Goal: Find contact information: Find contact information

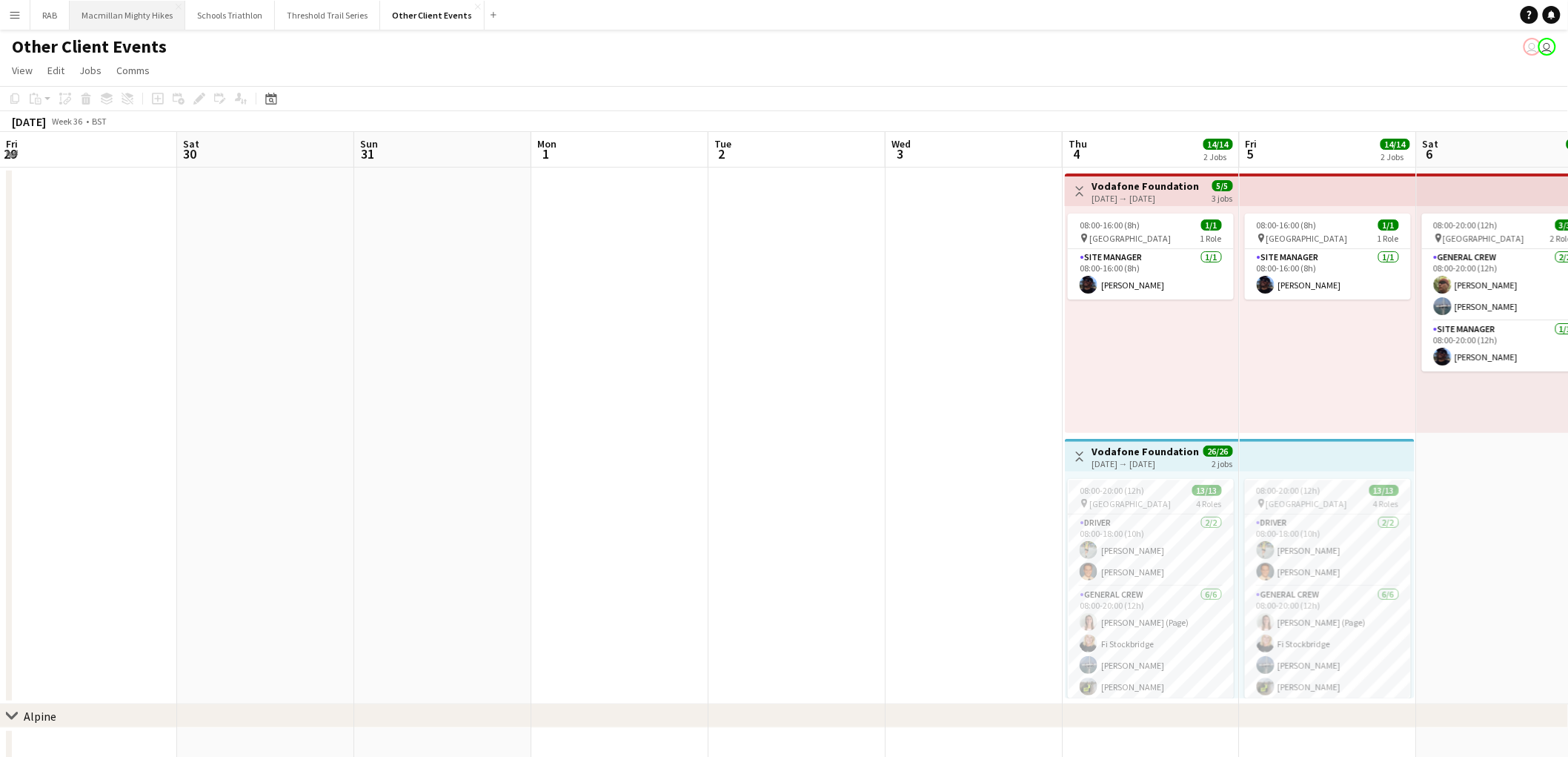
scroll to position [211, 0]
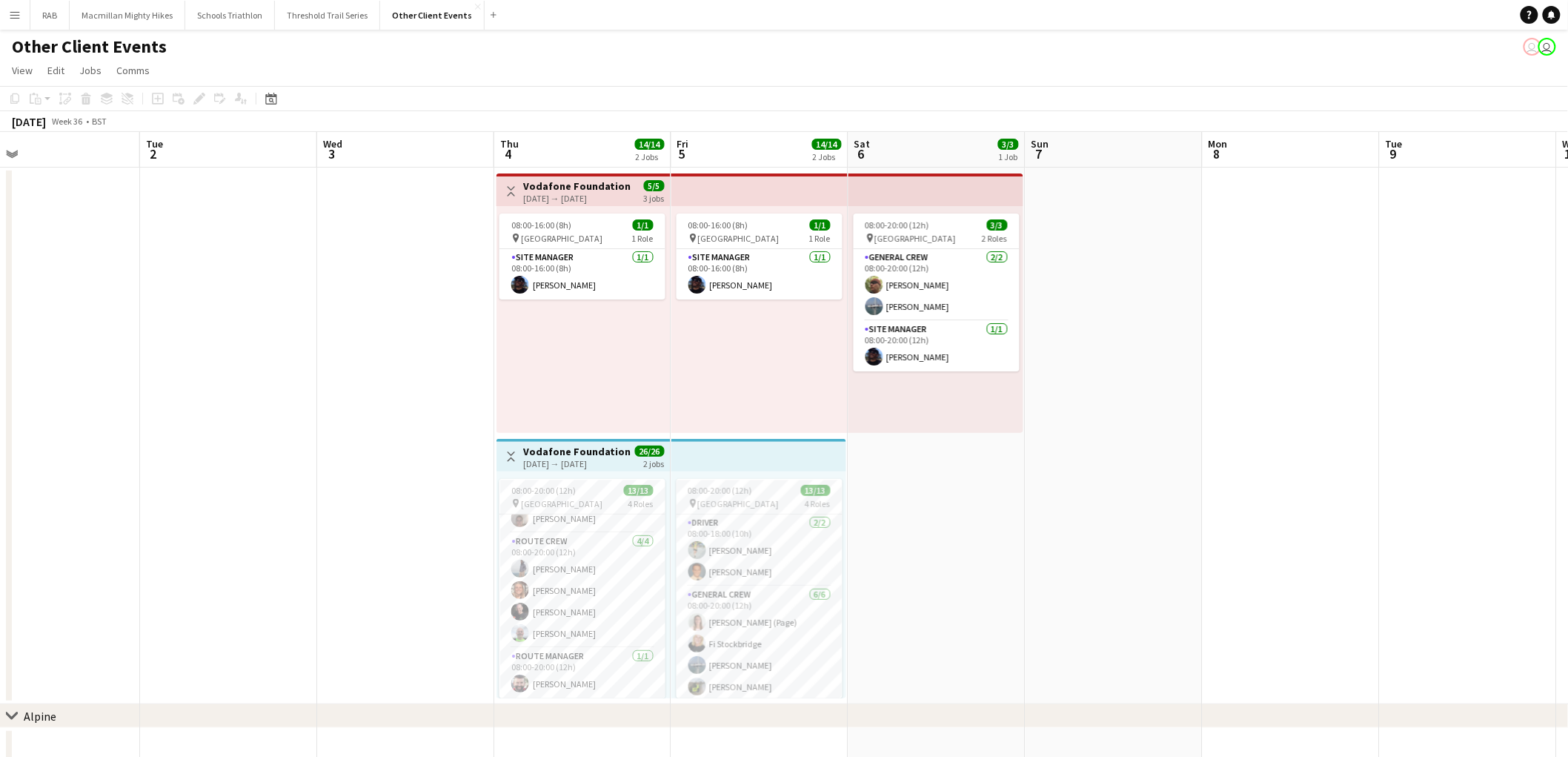
click at [11, 18] on app-icon "Menu" at bounding box center [14, 14] width 11 height 11
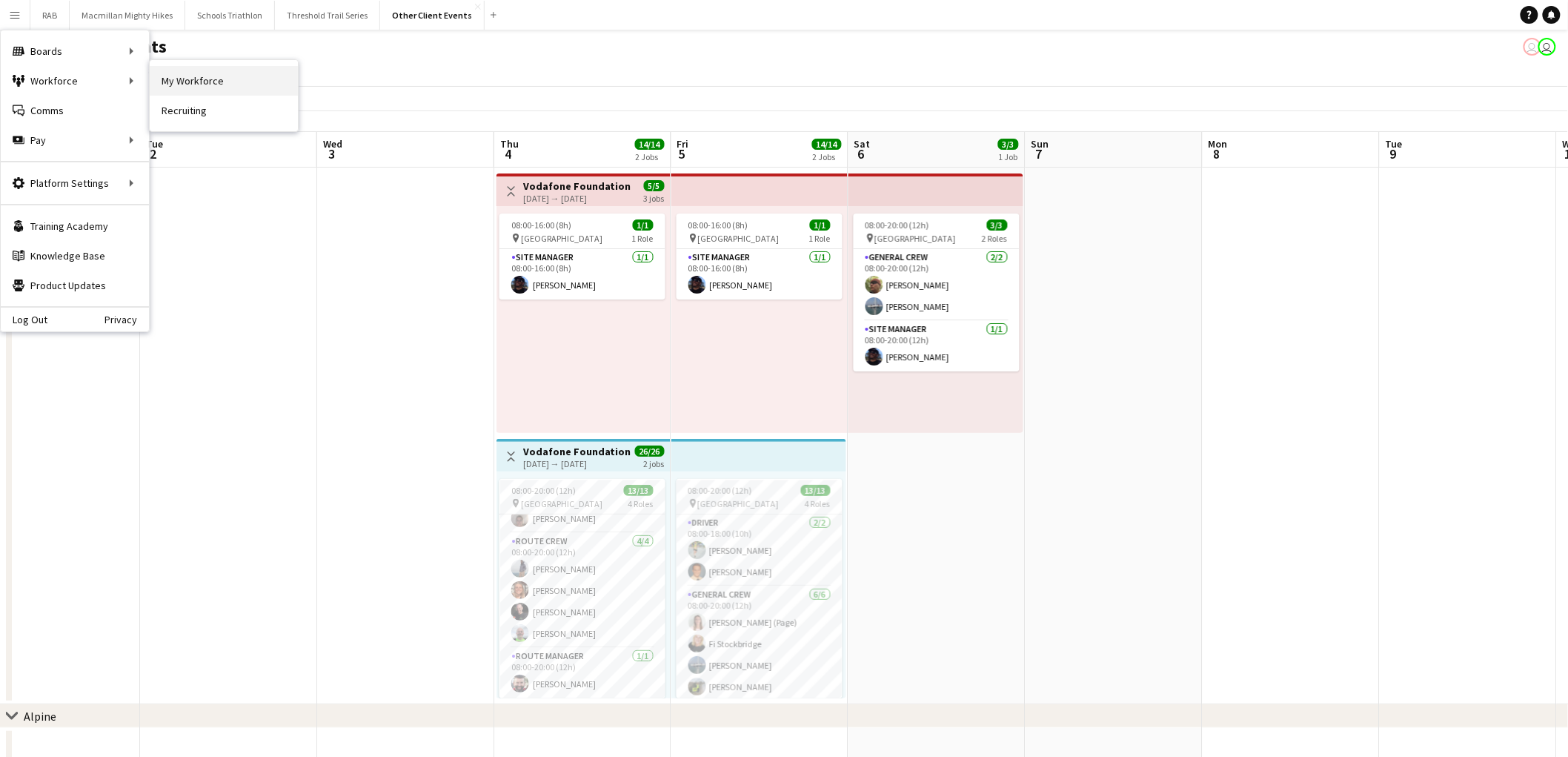
click at [238, 76] on link "My Workforce" at bounding box center [223, 81] width 149 height 30
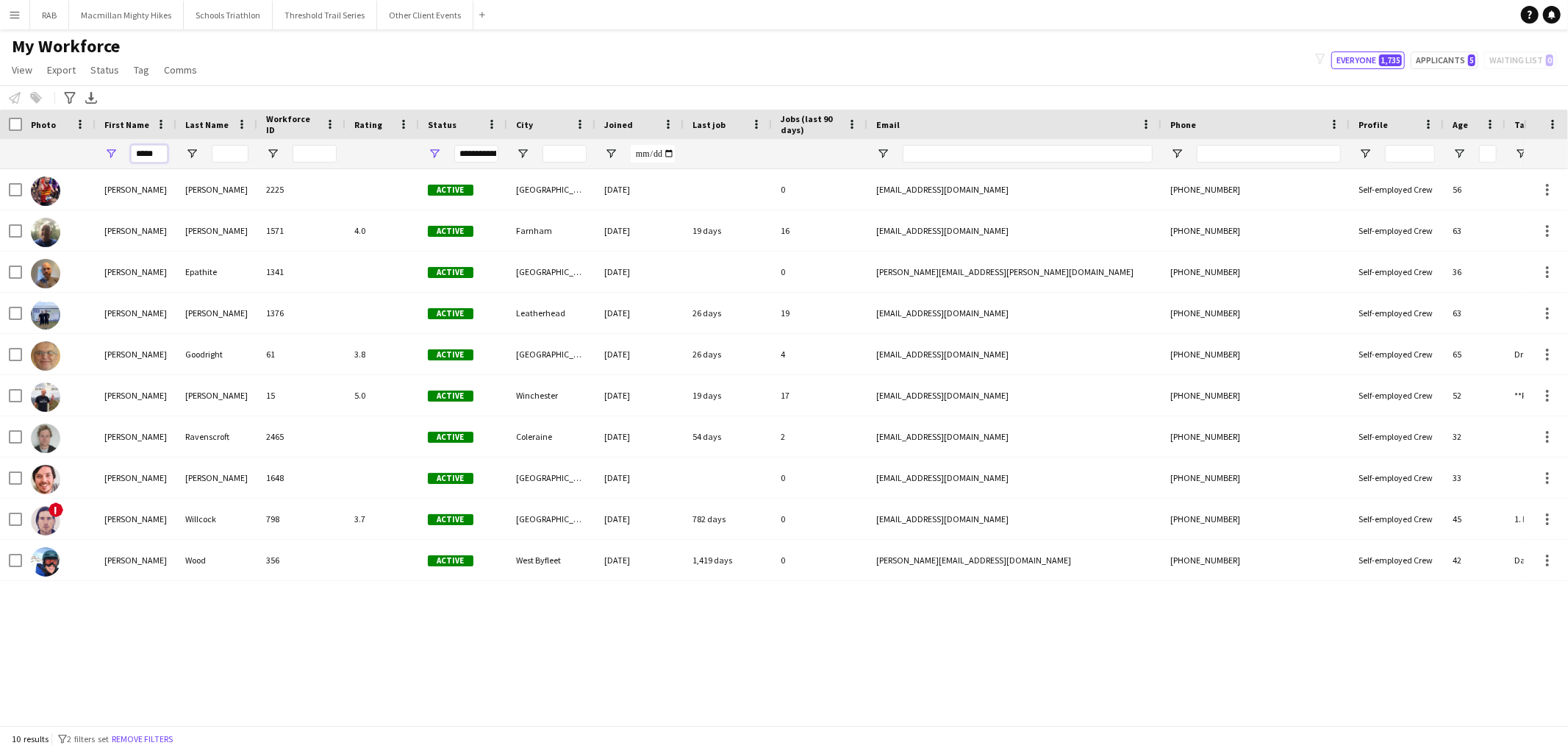
drag, startPoint x: 136, startPoint y: 151, endPoint x: 106, endPoint y: 148, distance: 30.1
click at [110, 149] on div "*****" at bounding box center [136, 154] width 81 height 30
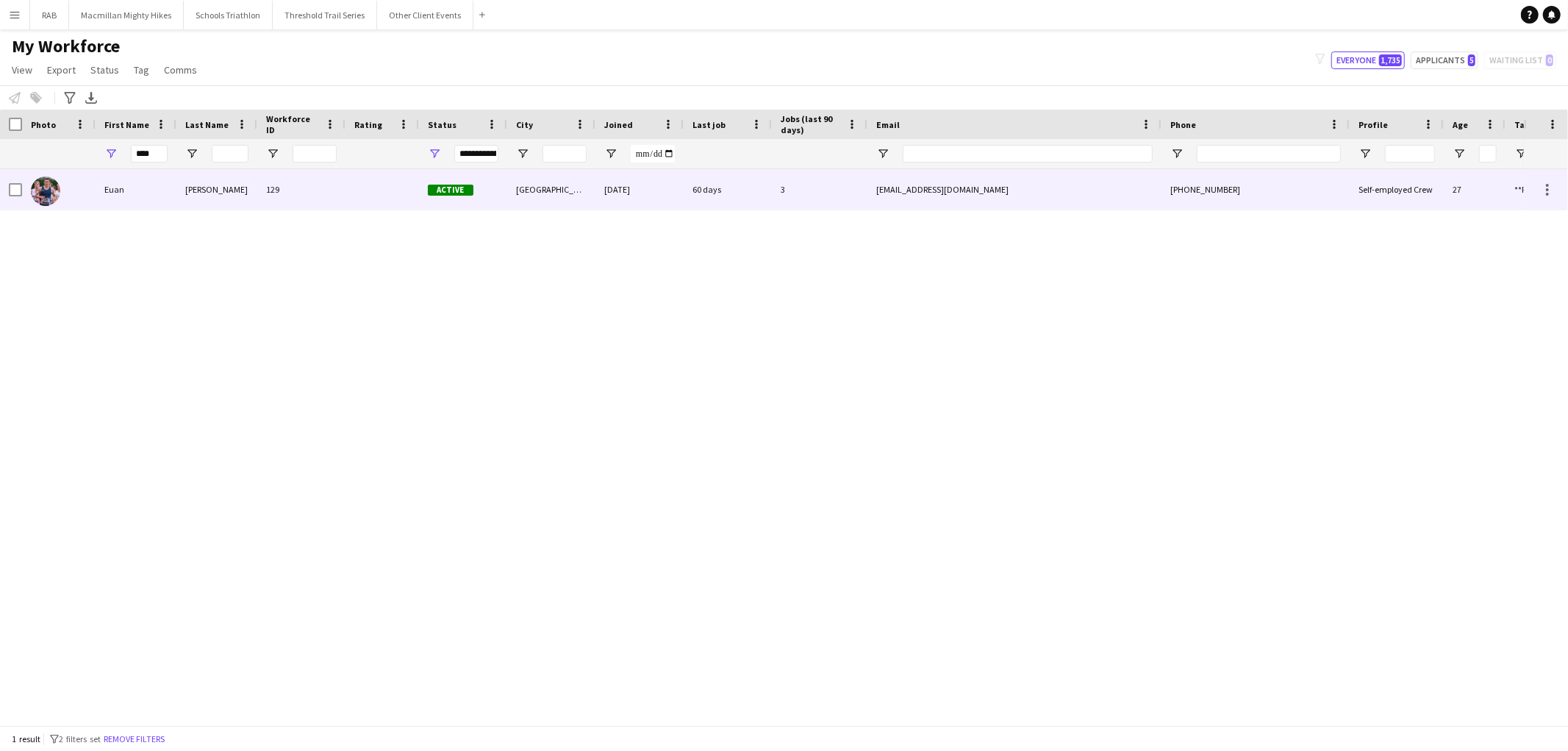
click at [147, 181] on div "Euan" at bounding box center [136, 189] width 81 height 40
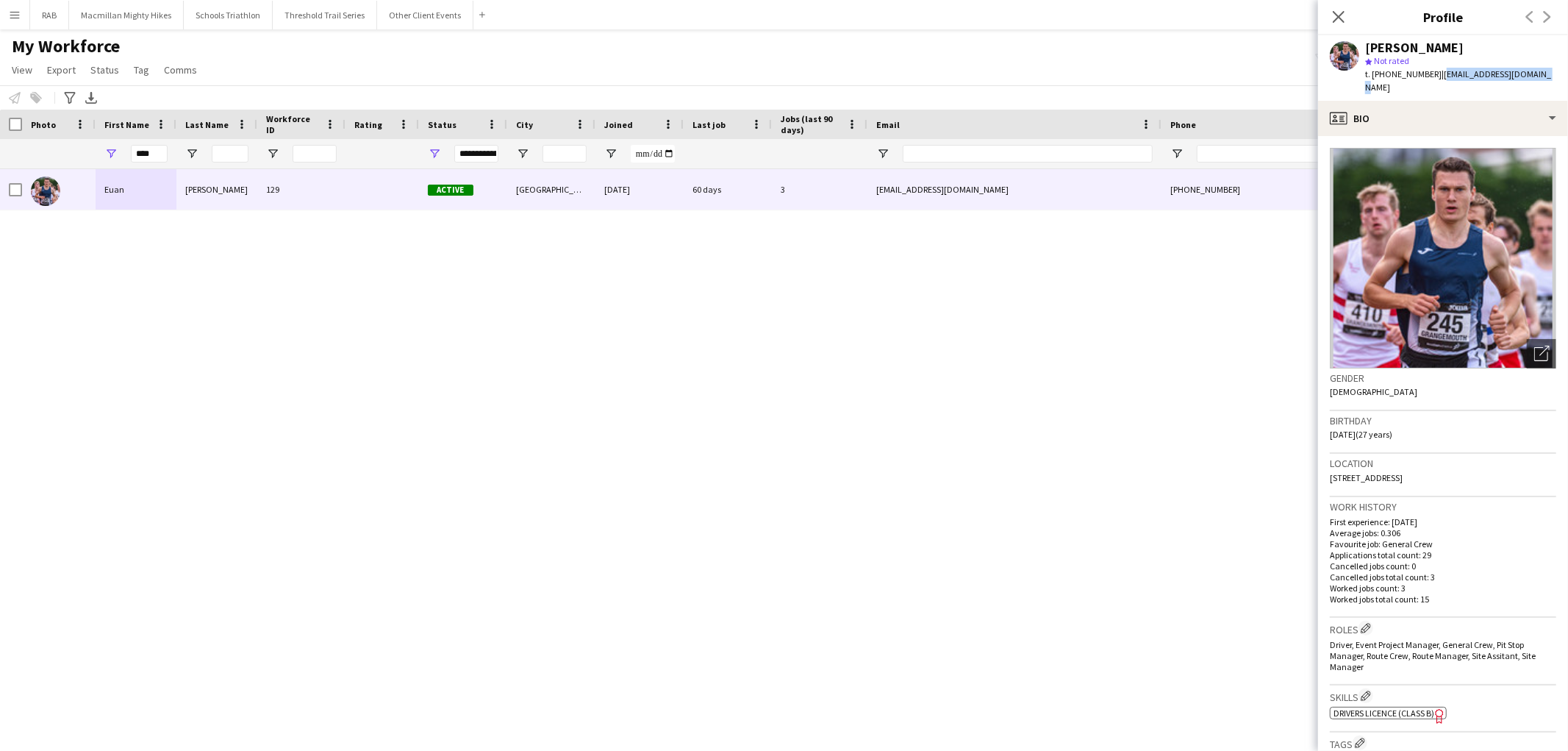
drag, startPoint x: 1440, startPoint y: 74, endPoint x: 1542, endPoint y: 75, distance: 102.0
click at [1542, 75] on div "[PERSON_NAME] star Not rated t. [PHONE_NUMBER] | [EMAIL_ADDRESS][DOMAIN_NAME]" at bounding box center [1443, 67] width 250 height 65
copy span "[EMAIL_ADDRESS][DOMAIN_NAME]"
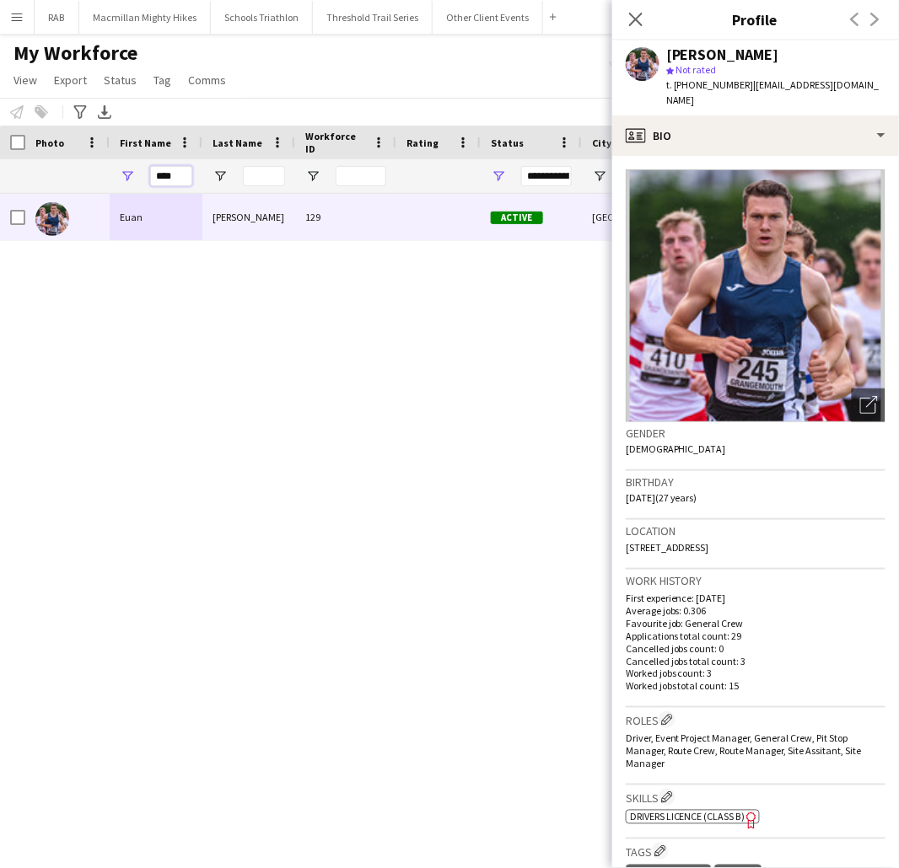
drag, startPoint x: 155, startPoint y: 173, endPoint x: 131, endPoint y: 175, distance: 24.5
click at [131, 175] on div "****" at bounding box center [156, 176] width 93 height 34
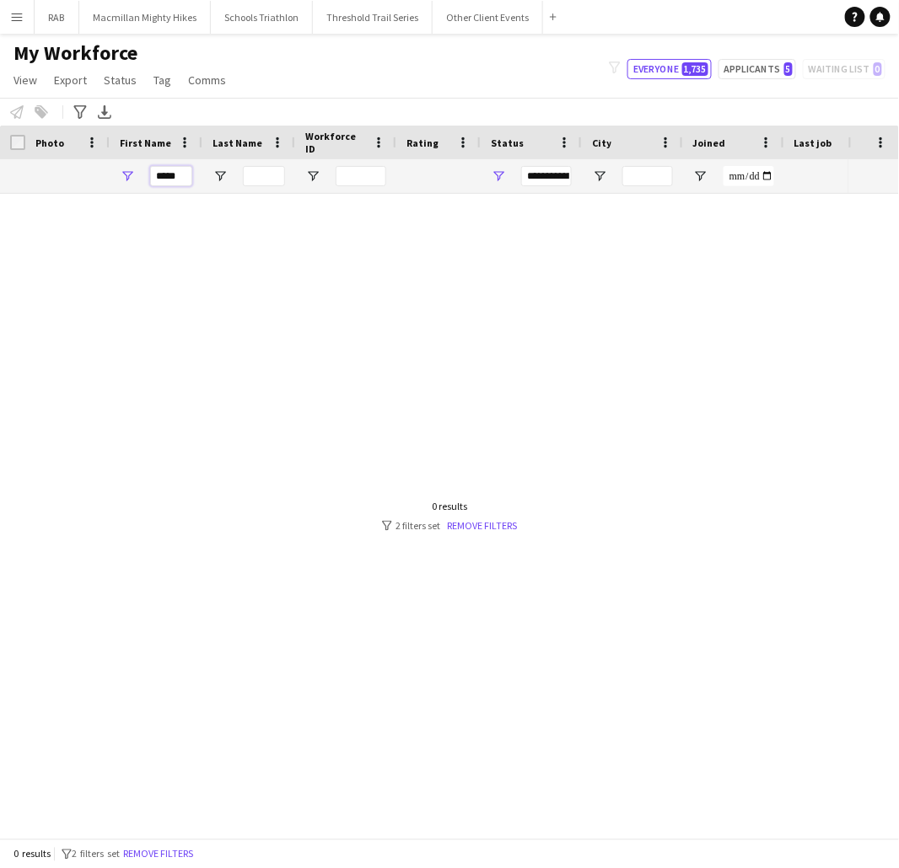
drag, startPoint x: 186, startPoint y: 178, endPoint x: 116, endPoint y: 173, distance: 71.0
click at [116, 173] on div "*****" at bounding box center [156, 176] width 93 height 34
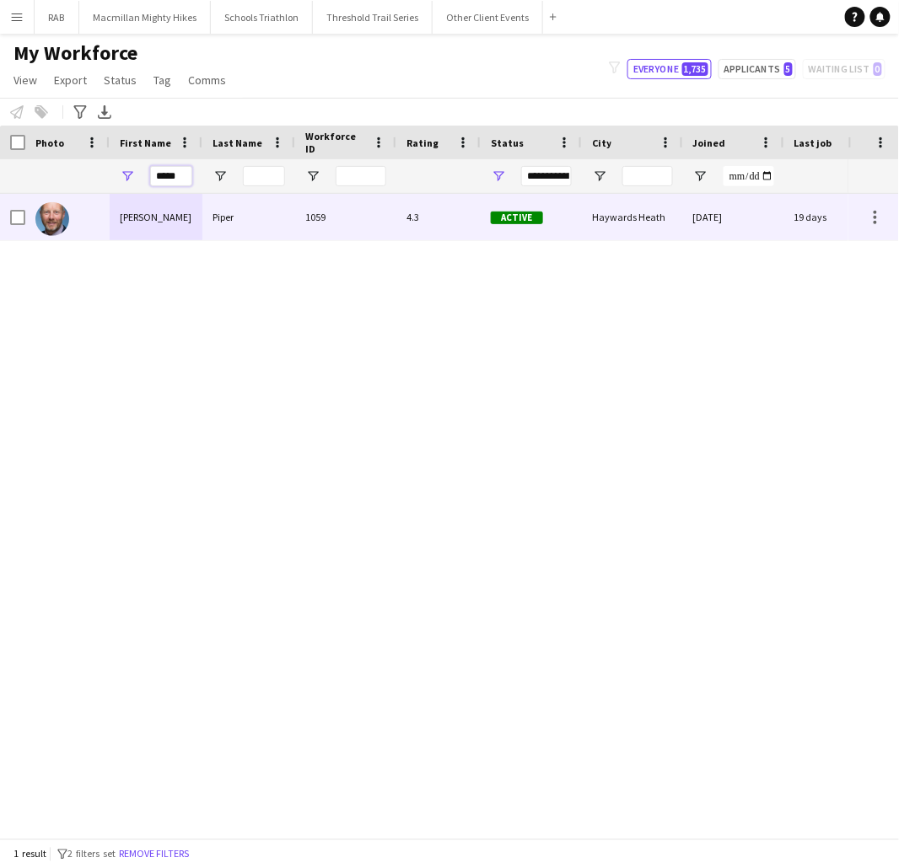
type input "*****"
click at [155, 207] on div "[PERSON_NAME]" at bounding box center [156, 217] width 93 height 46
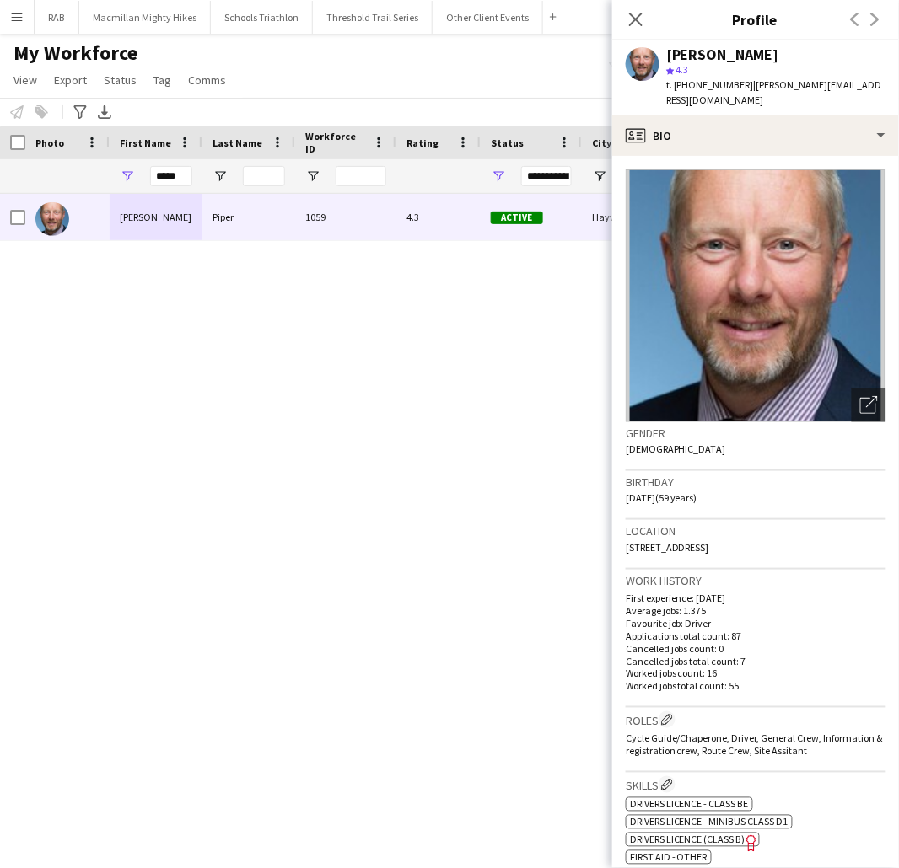
drag, startPoint x: 816, startPoint y: 533, endPoint x: 628, endPoint y: 528, distance: 188.1
click at [628, 528] on div "Location [STREET_ADDRESS]" at bounding box center [756, 544] width 260 height 49
copy span "[STREET_ADDRESS]"
drag, startPoint x: 688, startPoint y: 83, endPoint x: 744, endPoint y: 87, distance: 55.8
click at [744, 87] on span "t. [PHONE_NUMBER]" at bounding box center [710, 84] width 88 height 13
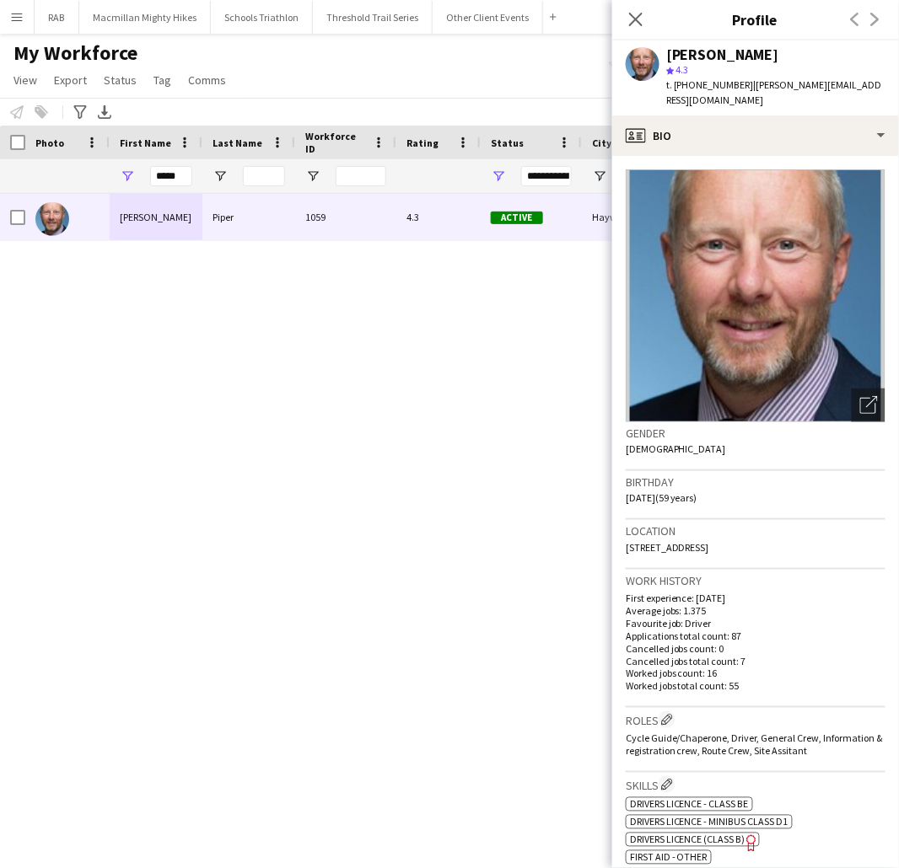
copy span "07906639829"
